Goal: Task Accomplishment & Management: Manage account settings

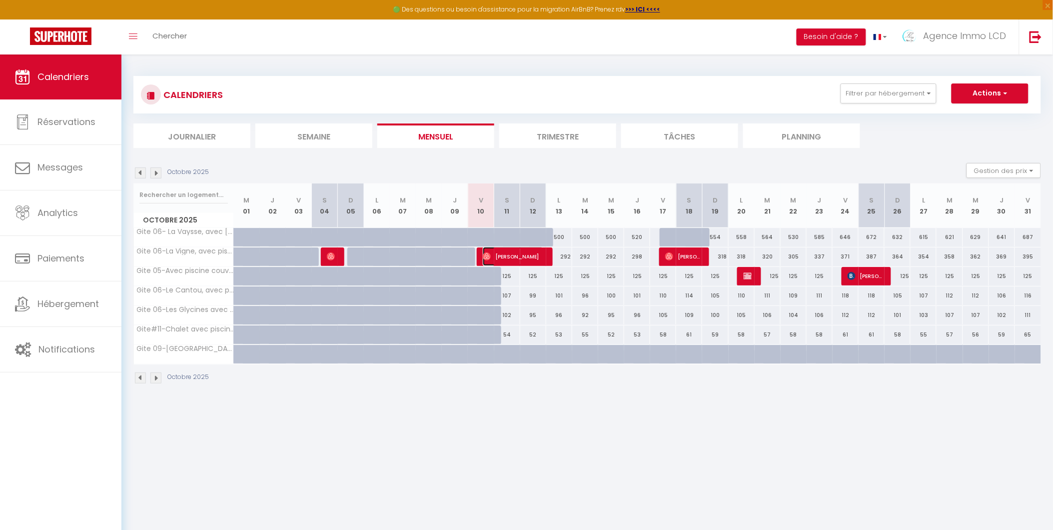
click at [521, 256] on span "[PERSON_NAME]" at bounding box center [513, 256] width 60 height 19
select select "OK"
select select "0"
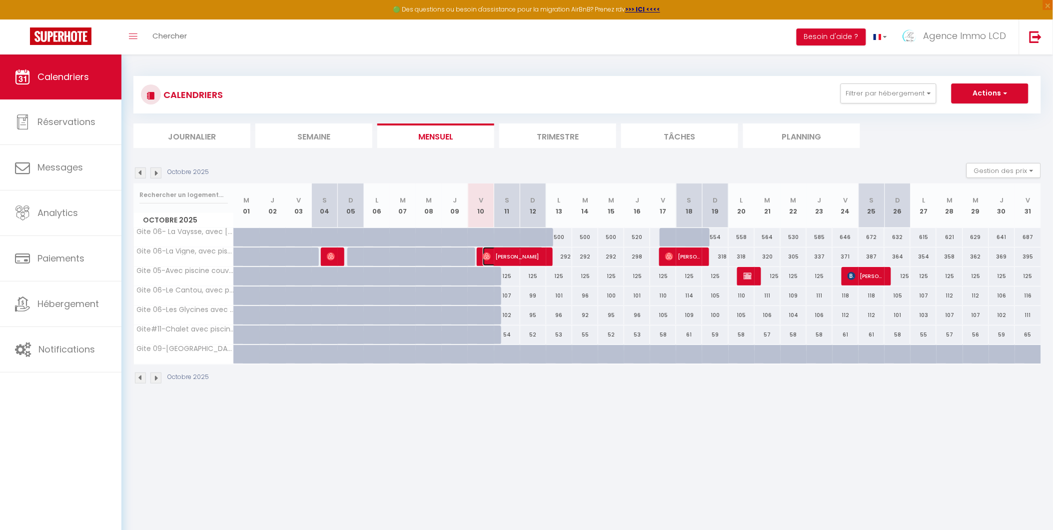
select select "1"
select select
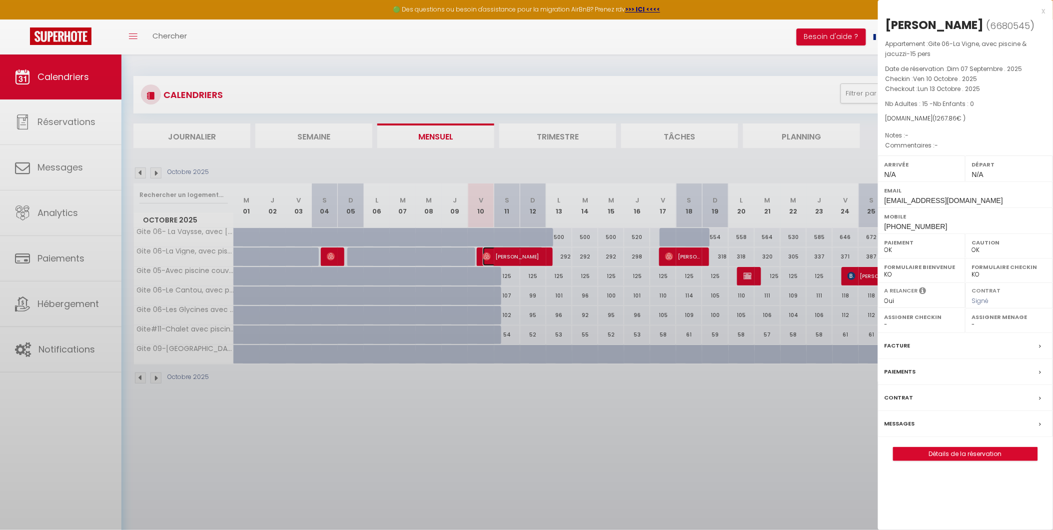
select select "49509"
select select "42437"
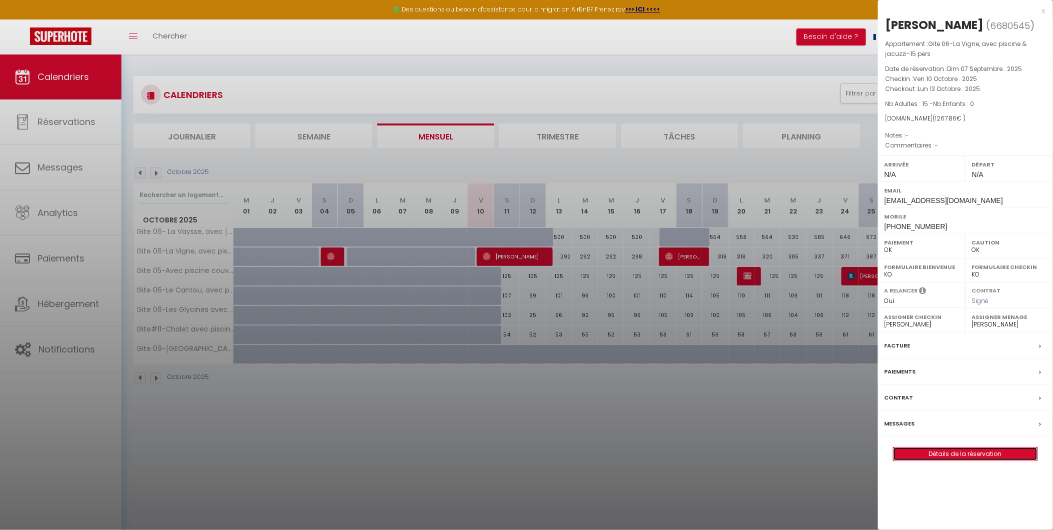
click at [981, 456] on link "Détails de la réservation" at bounding box center [966, 453] width 144 height 13
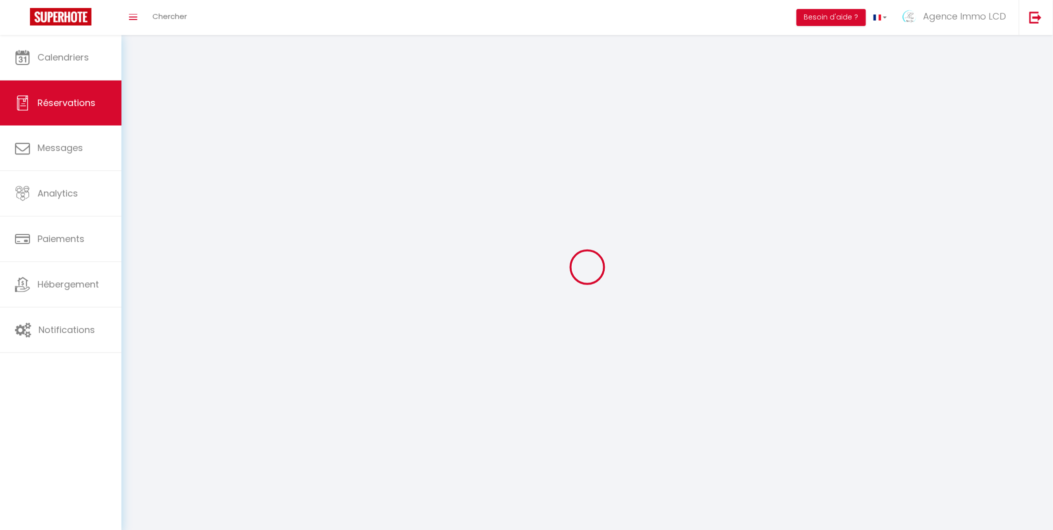
select select
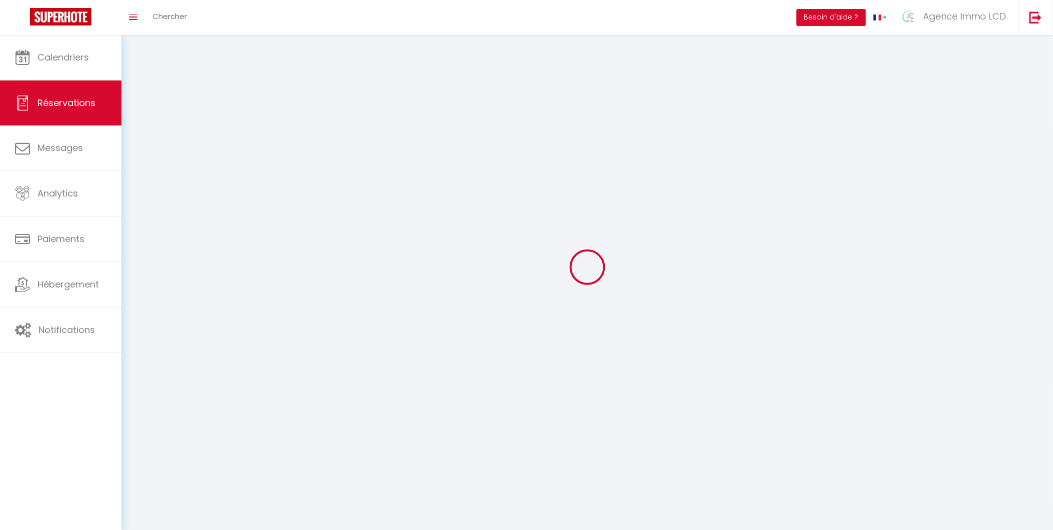
select select
checkbox input "false"
select select
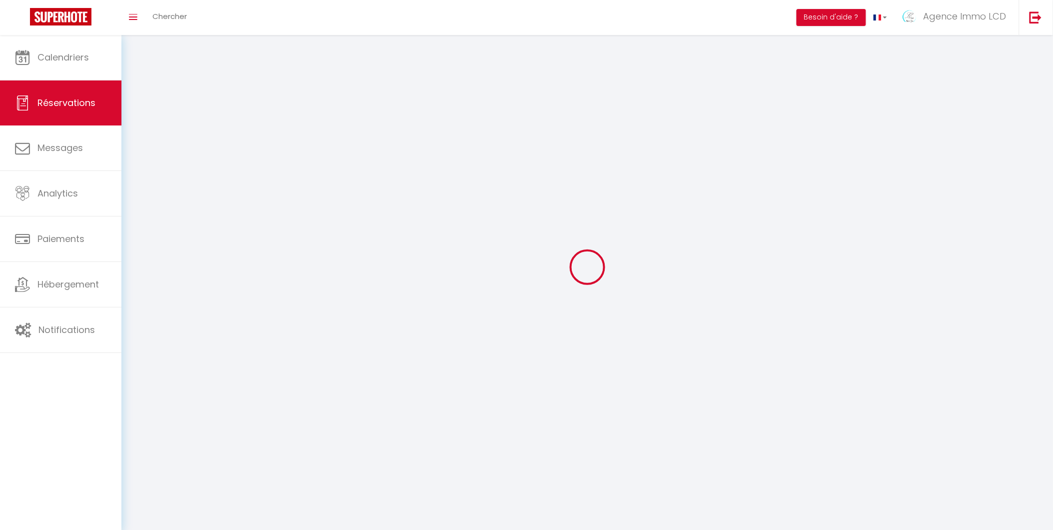
select select
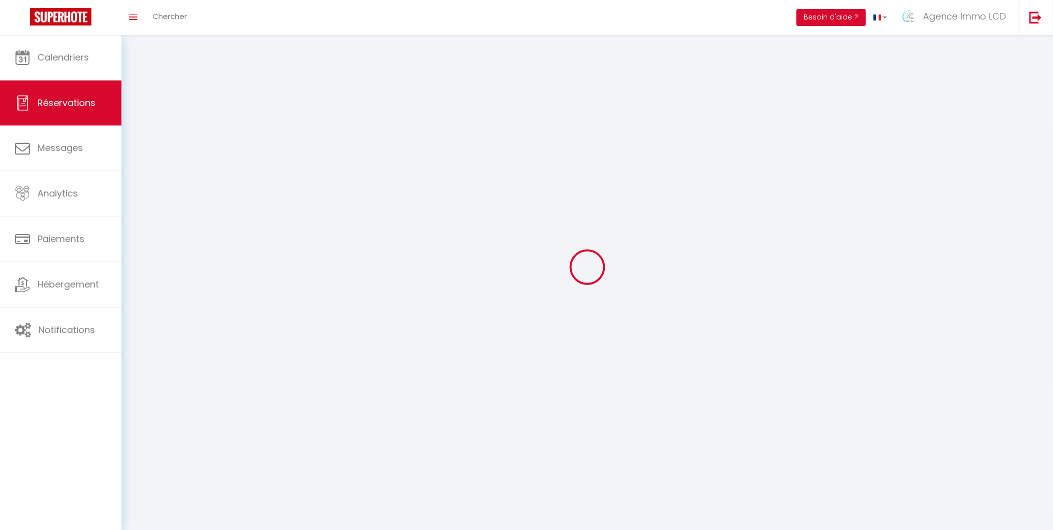
select select
checkbox input "false"
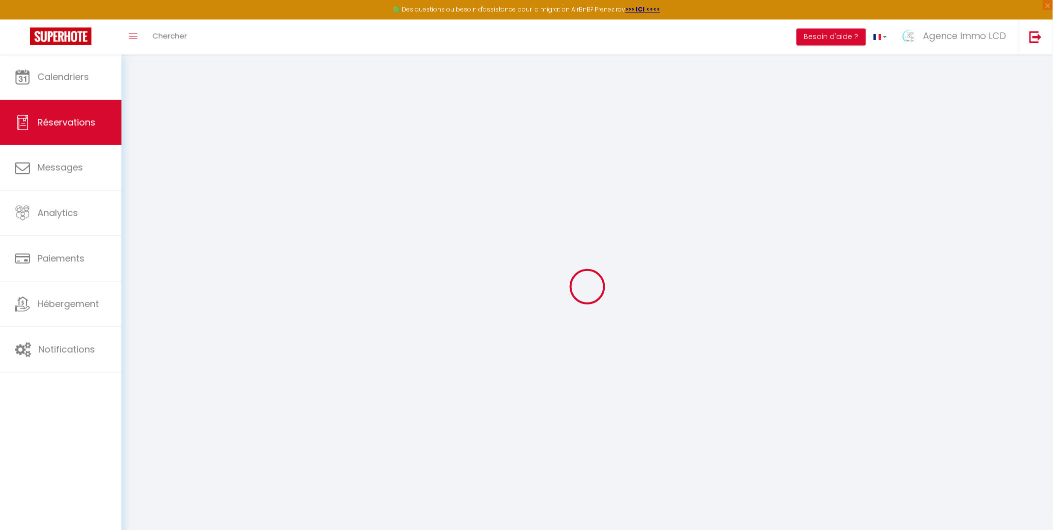
select select
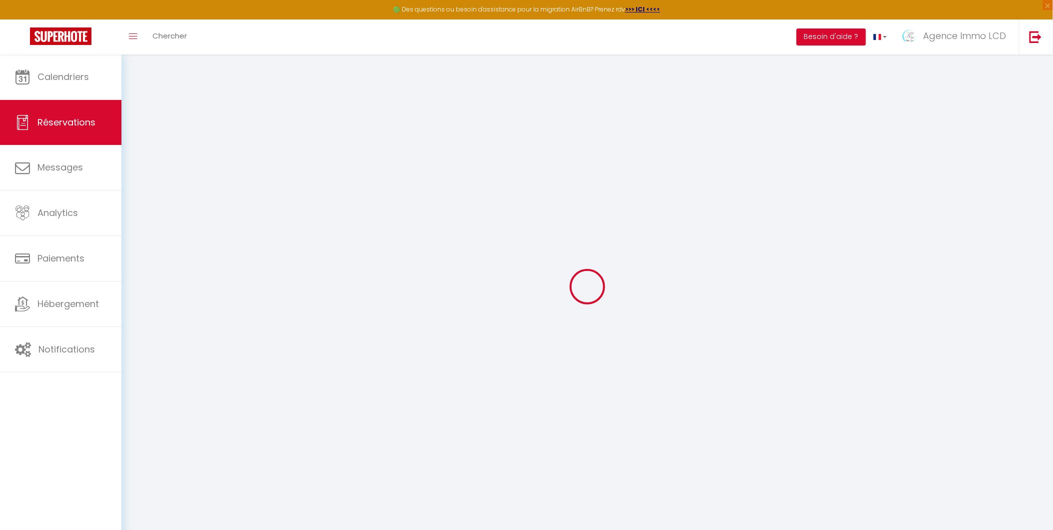
select select
checkbox input "false"
select select
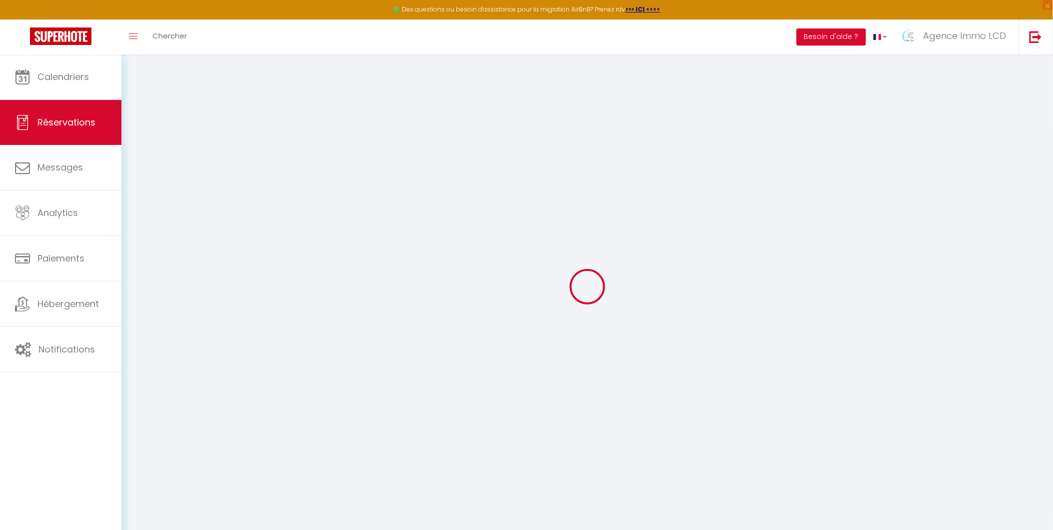
select select
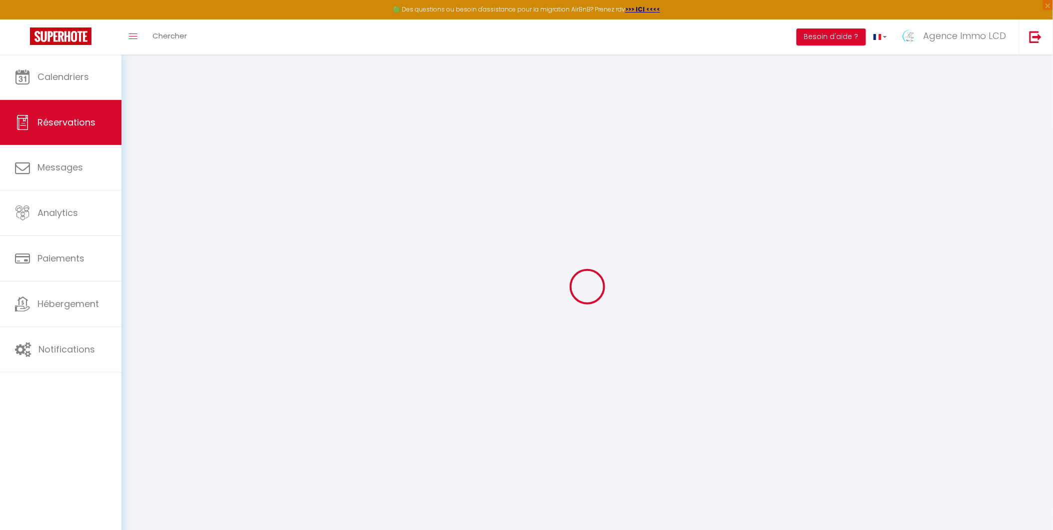
checkbox input "false"
type input "[PERSON_NAME]"
type input "Rolland"
type input "[EMAIL_ADDRESS][DOMAIN_NAME]"
type input "[PHONE_NUMBER]"
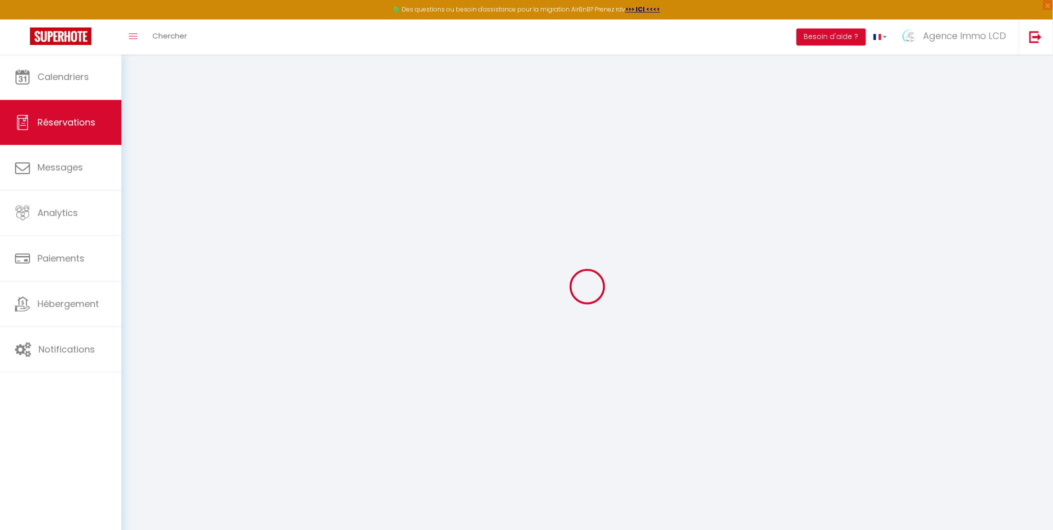
type input "15000"
type input "[STREET_ADDRESS][PERSON_NAME]"
type input "AURILLAC"
select select "FR"
type input "188.24"
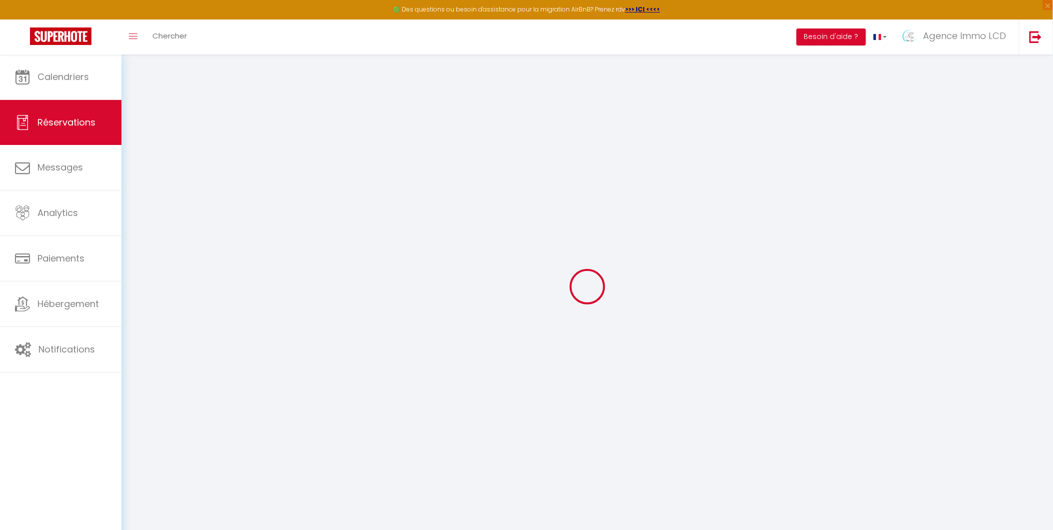
select select "58215"
select select "1"
select select
type input "15"
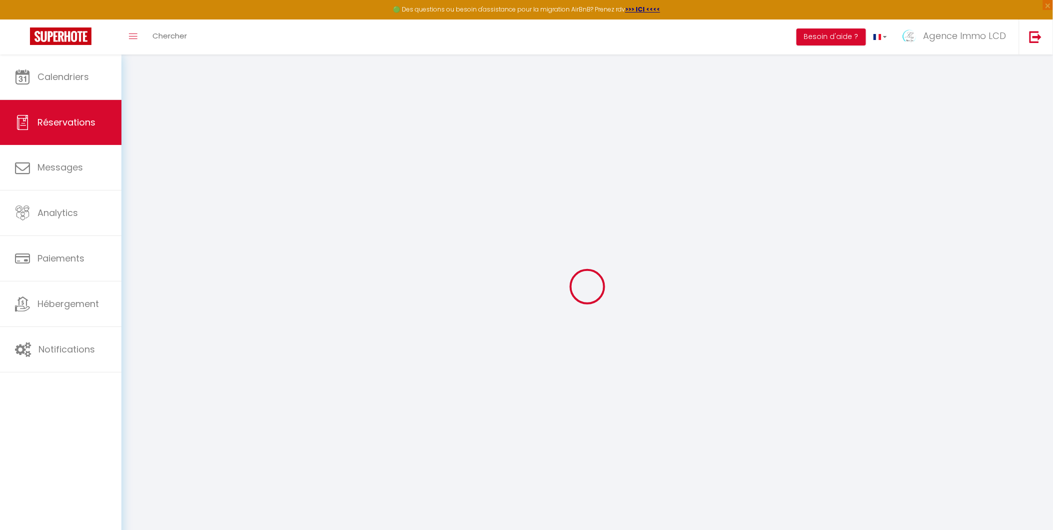
select select "12"
select select
type input "954.9"
checkbox input "false"
type input "0"
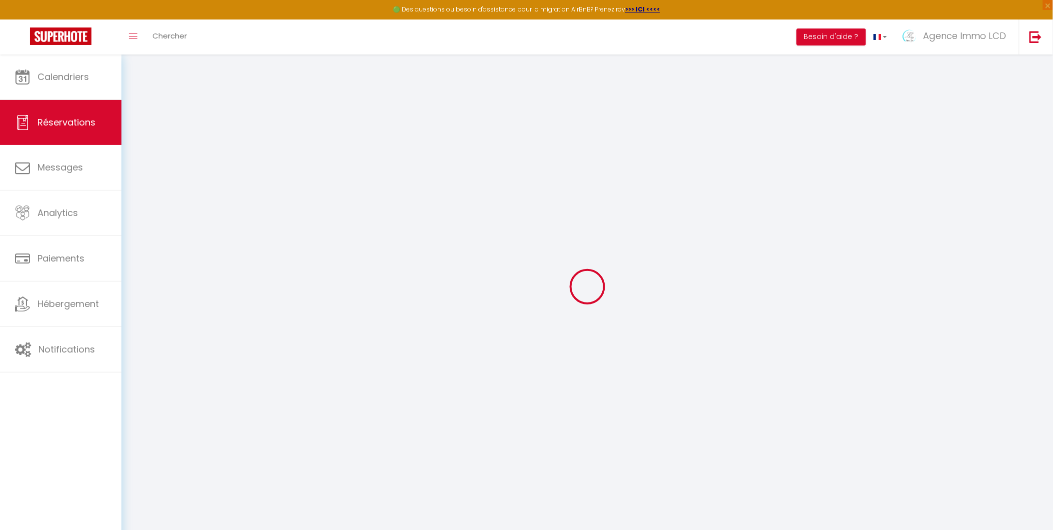
select select "1"
type input "0"
select select
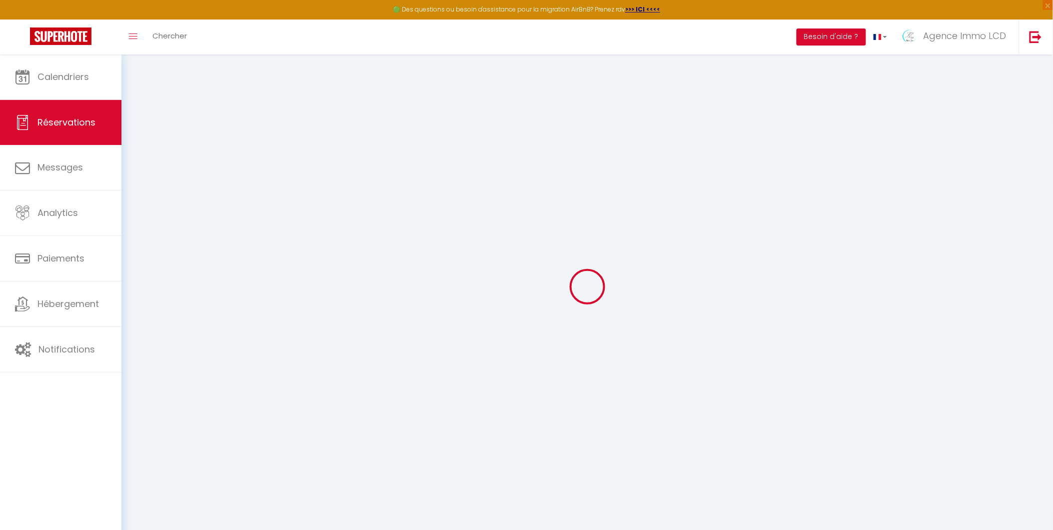
select select
select select "15"
checkbox input "false"
select select
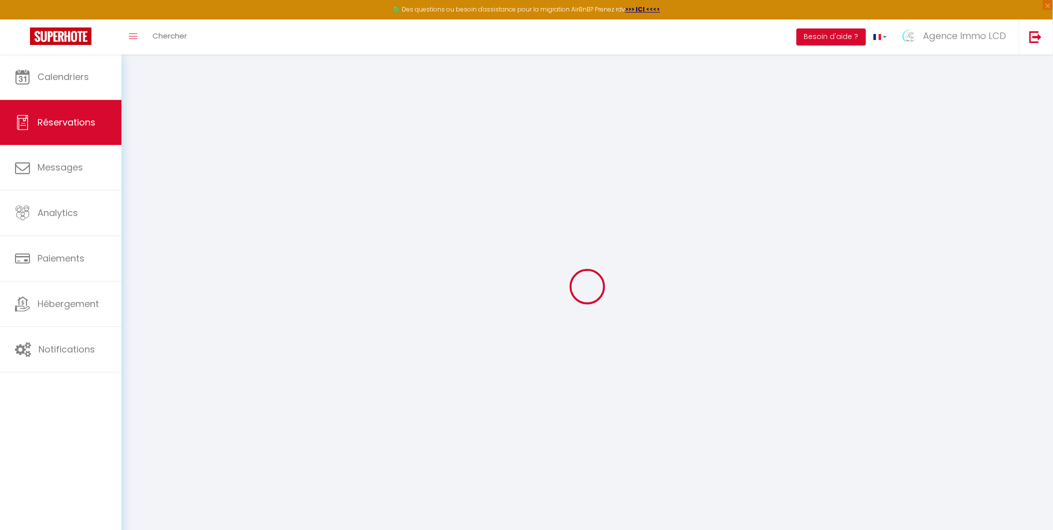
checkbox input "false"
select select
checkbox input "false"
select select
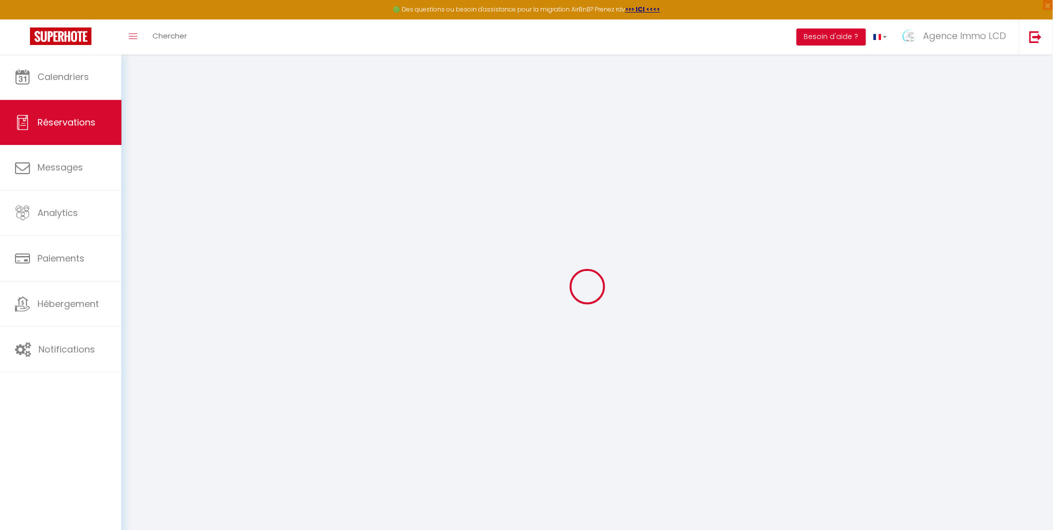
select select
checkbox input "false"
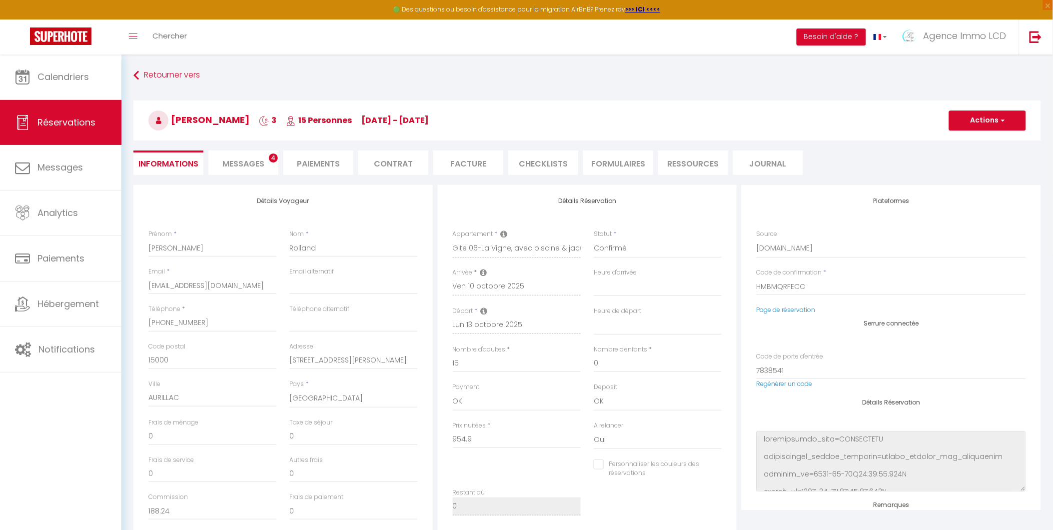
type input "300"
type input "12.96"
select select
checkbox input "false"
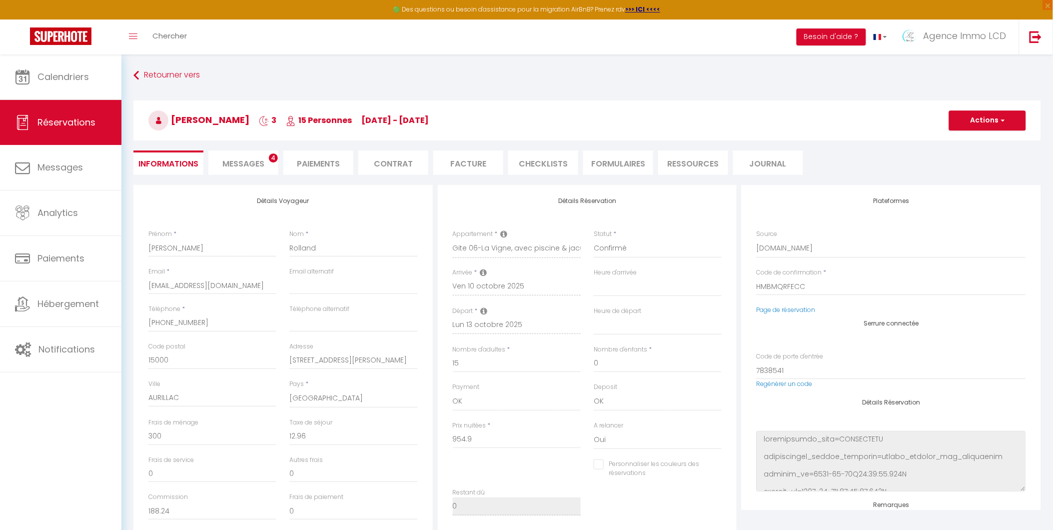
select select
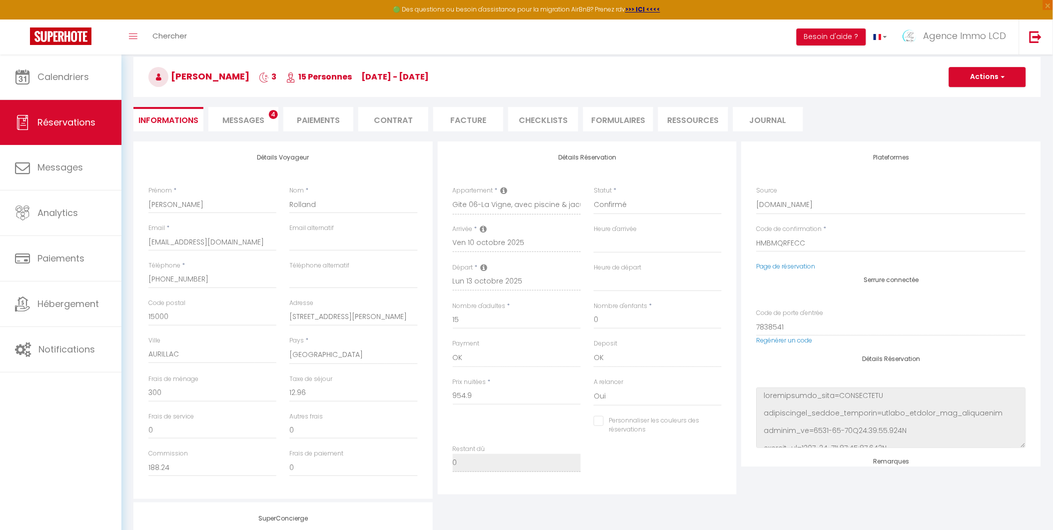
scroll to position [55, 0]
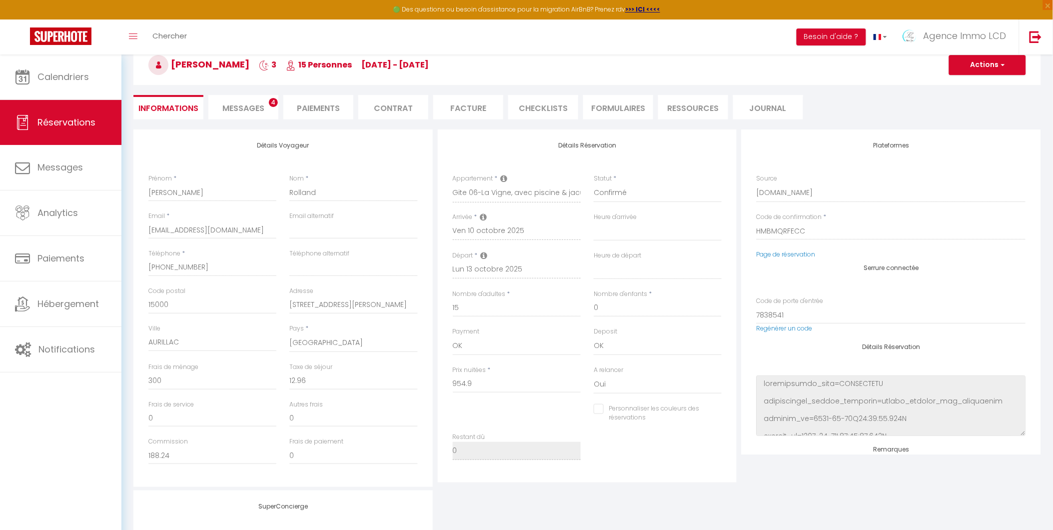
click at [468, 104] on li "Facture" at bounding box center [468, 107] width 70 height 24
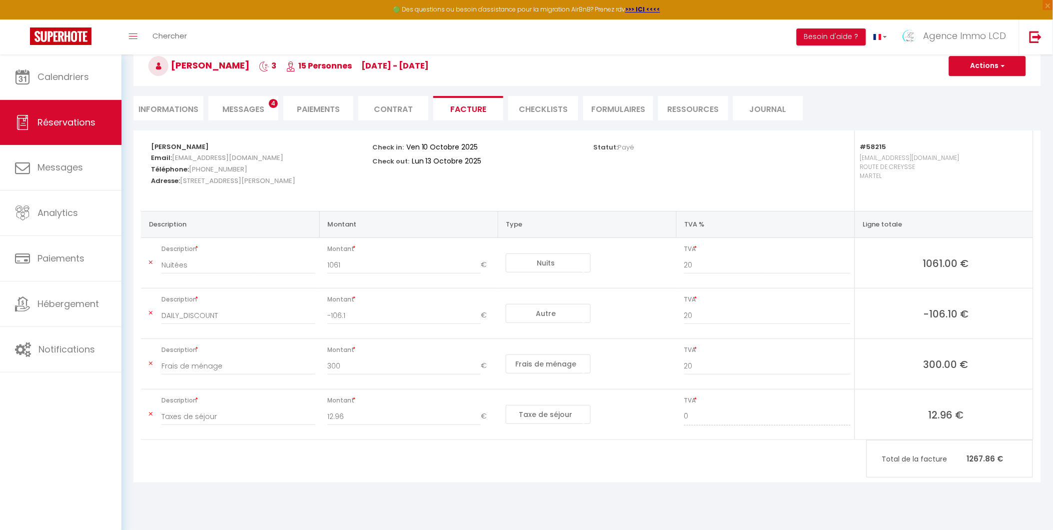
scroll to position [54, 0]
click at [238, 106] on span "Messages" at bounding box center [243, 109] width 42 height 11
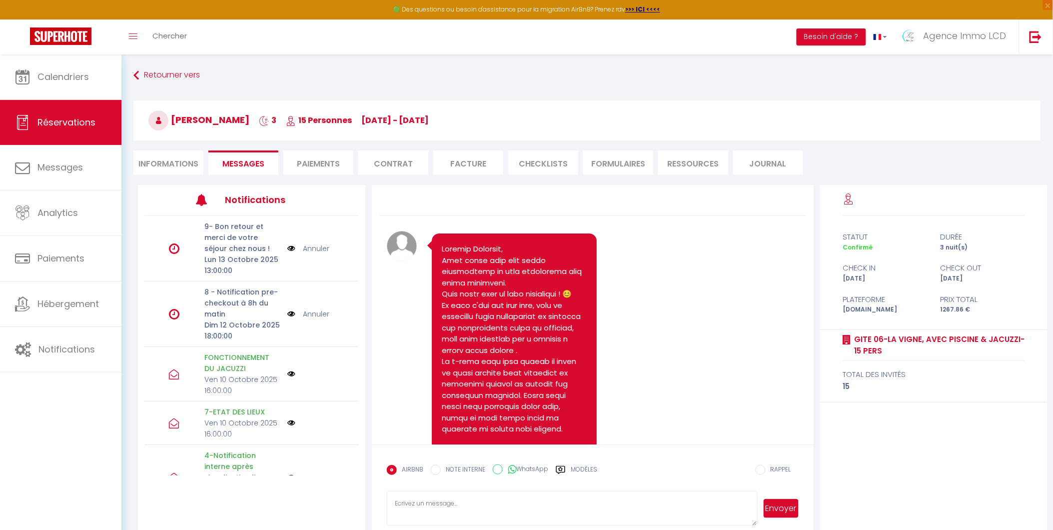
click at [164, 163] on li "Informations" at bounding box center [168, 162] width 70 height 24
select select
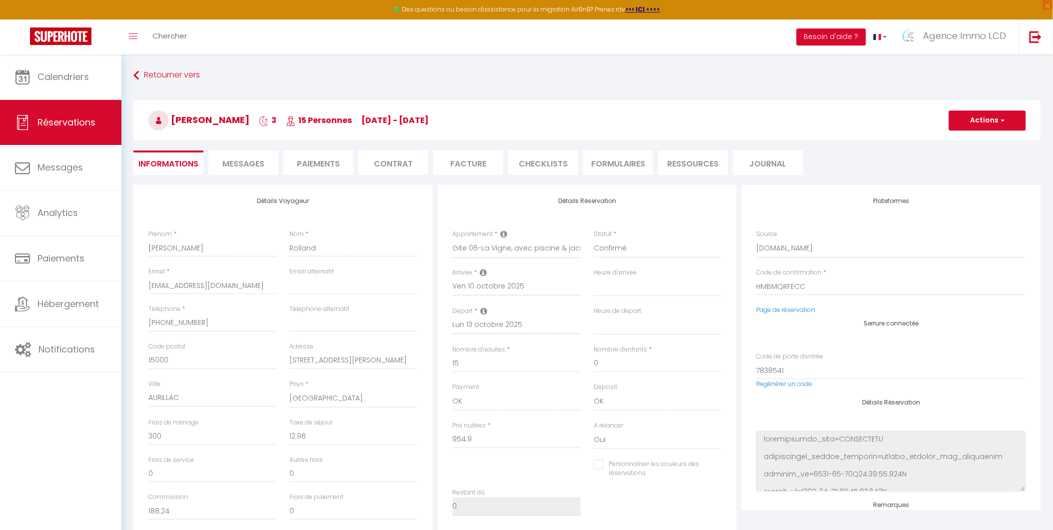
click at [243, 162] on span "Messages" at bounding box center [243, 163] width 42 height 11
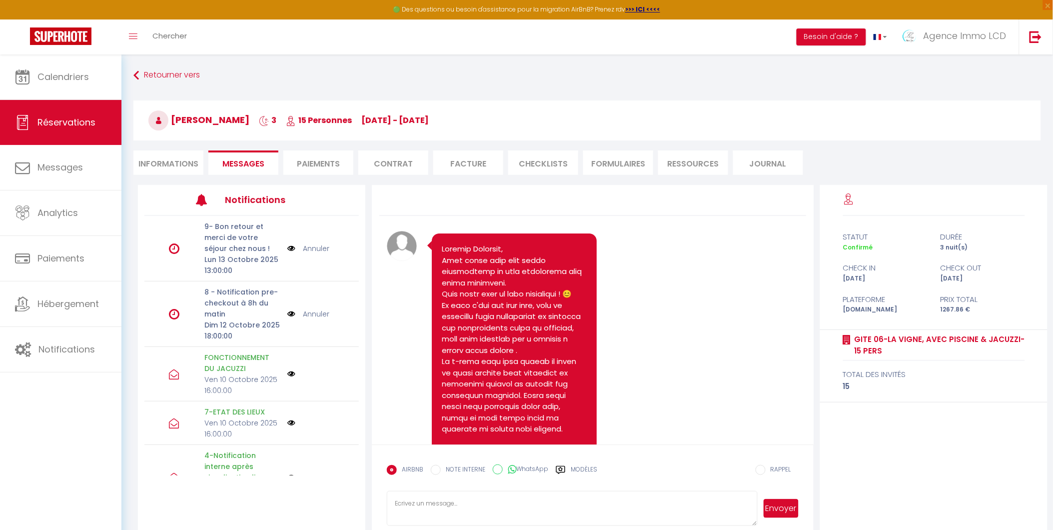
click at [315, 161] on li "Paiements" at bounding box center [318, 162] width 70 height 24
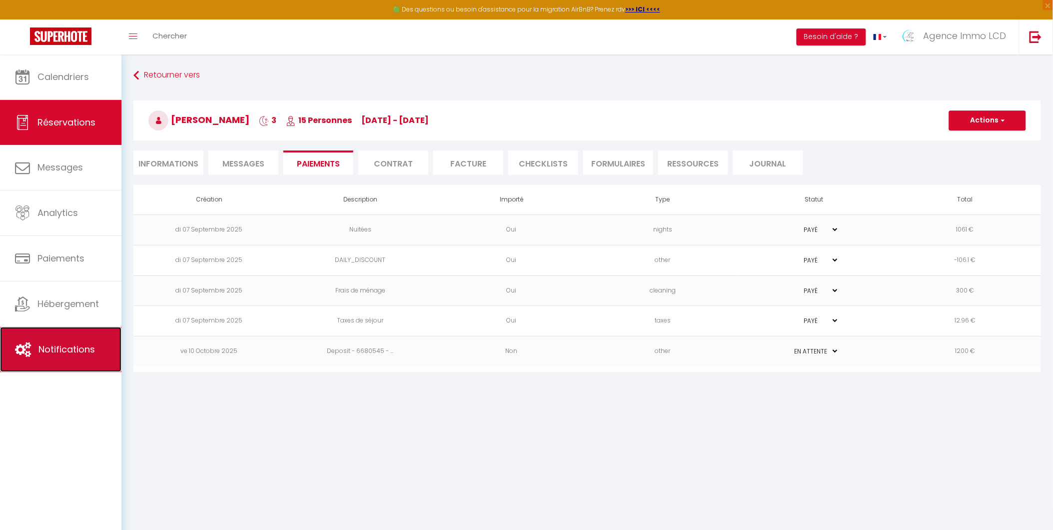
click at [72, 351] on span "Notifications" at bounding box center [66, 349] width 56 height 12
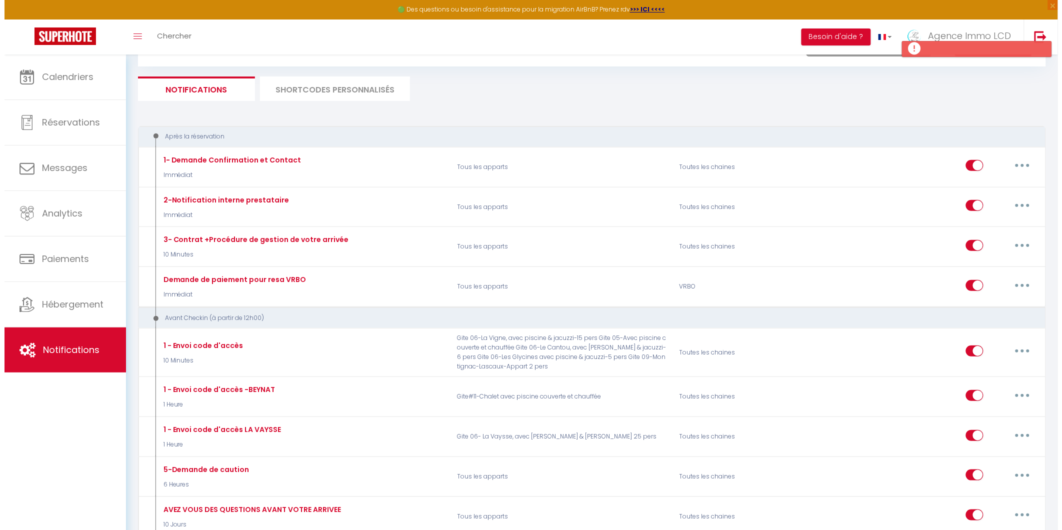
scroll to position [55, 0]
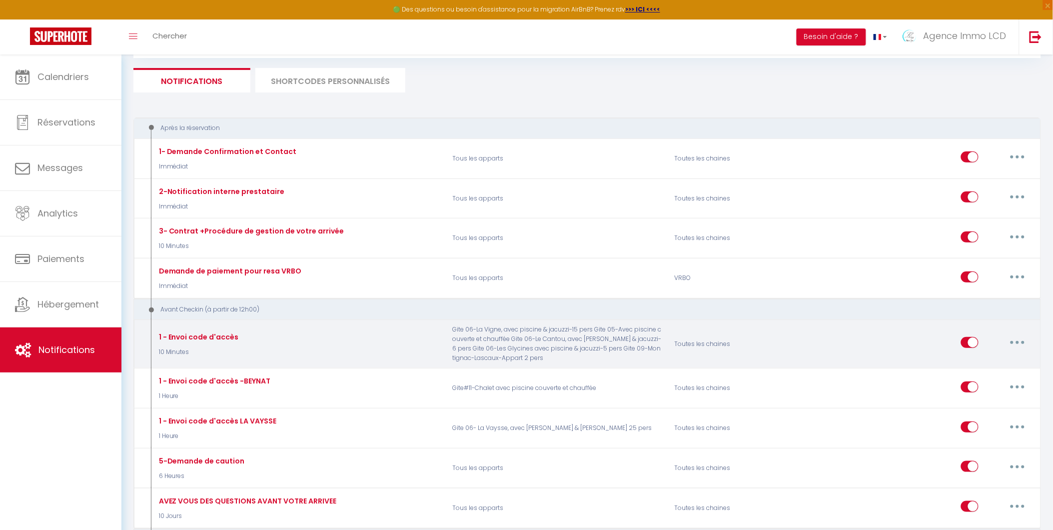
click at [1018, 341] on icon "button" at bounding box center [1017, 342] width 3 height 3
click at [973, 361] on link "Editer" at bounding box center [992, 365] width 74 height 17
type input "1 - Envoi code d'accès"
select select "10 Minutes"
select select "if_deposit_is_paid"
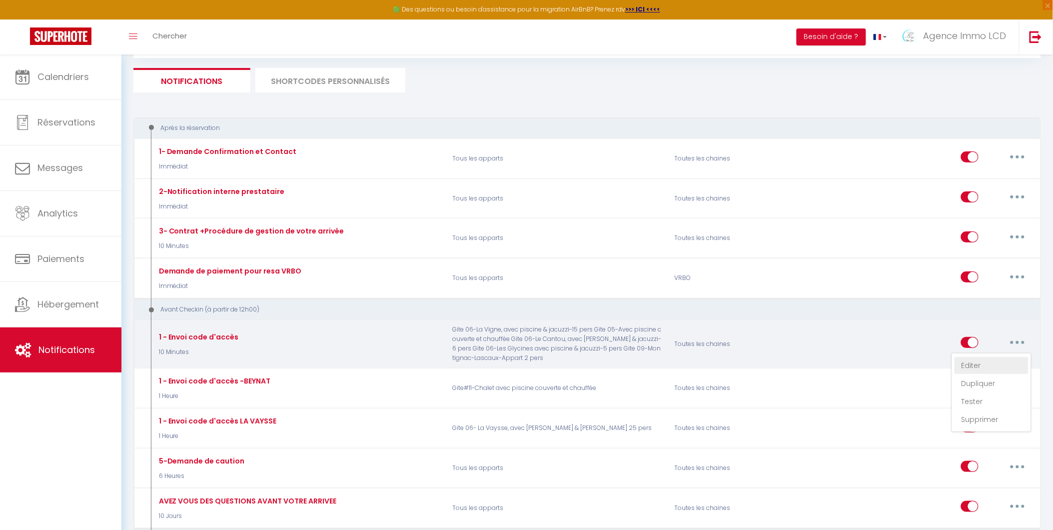
checkbox input "true"
checkbox input "false"
radio input "true"
type input "Envoi des instructions d'accès - [GUEST:FIRST_NAME] [GUEST:LAST_NAME] - [RENTAL…"
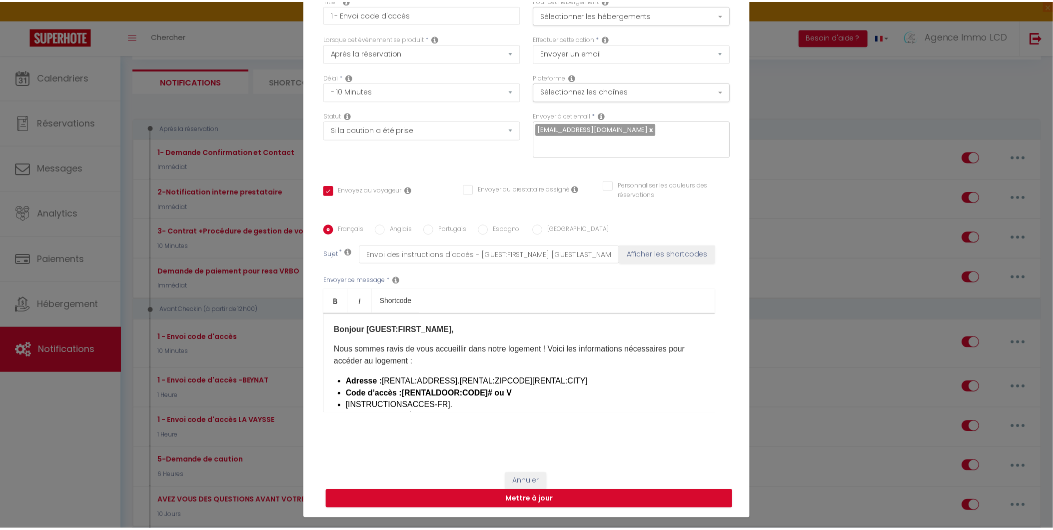
scroll to position [0, 0]
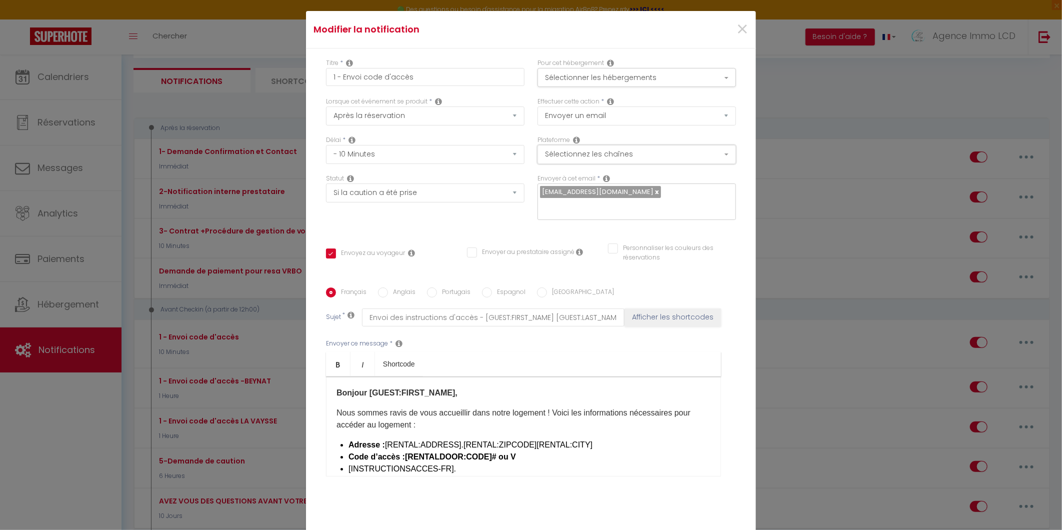
click at [722, 154] on button "Sélectionnez les chaînes" at bounding box center [636, 154] width 198 height 19
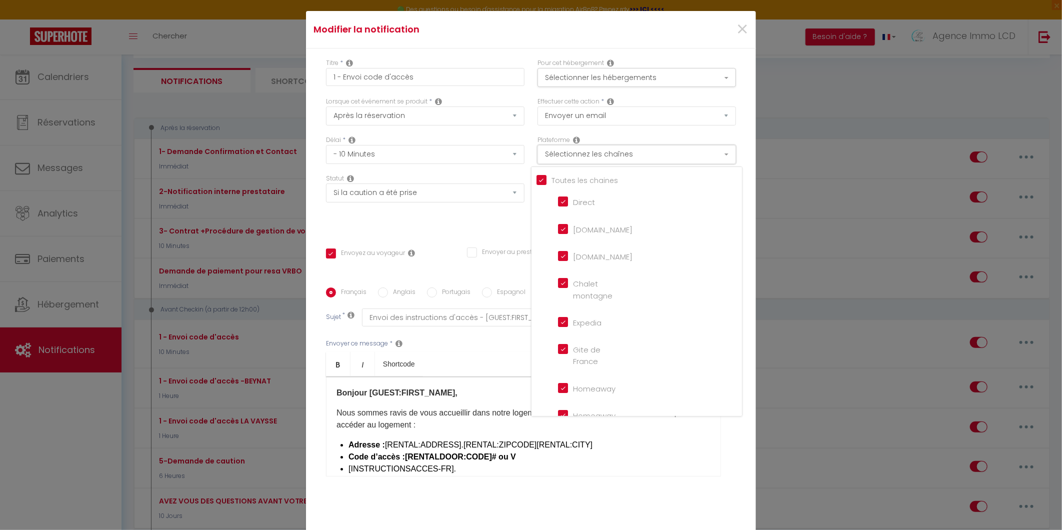
click at [722, 154] on button "Sélectionnez les chaînes" at bounding box center [636, 154] width 198 height 19
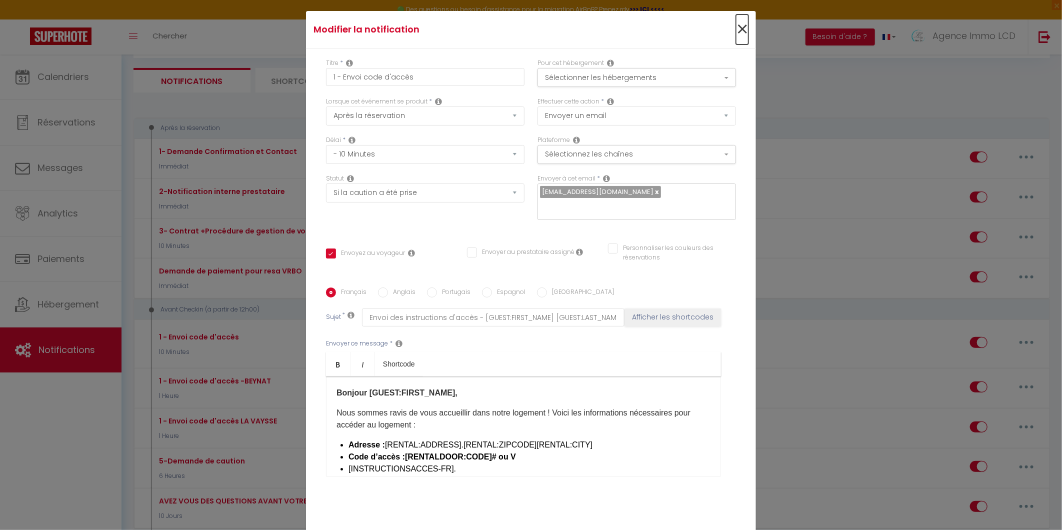
click at [738, 28] on span "×" at bounding box center [742, 29] width 12 height 30
